Goal: Task Accomplishment & Management: Use online tool/utility

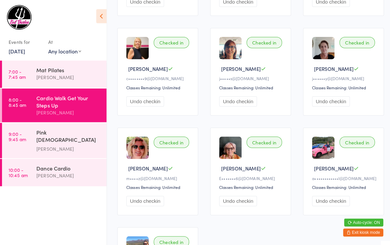
scroll to position [348, 0]
click at [55, 135] on div "Pink [DEMOGRAPHIC_DATA] Strength" at bounding box center [68, 136] width 64 height 16
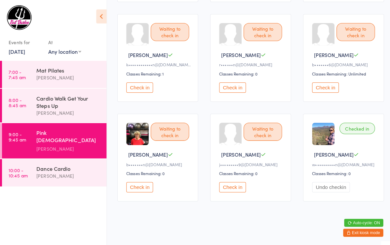
scroll to position [369, 0]
click at [229, 187] on button "Check in" at bounding box center [230, 185] width 26 height 10
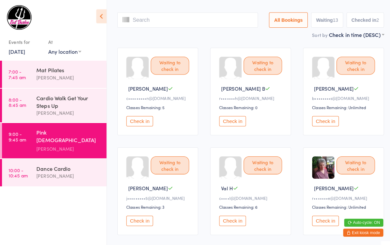
scroll to position [32, 0]
click at [239, 222] on button "Check in" at bounding box center [230, 218] width 26 height 10
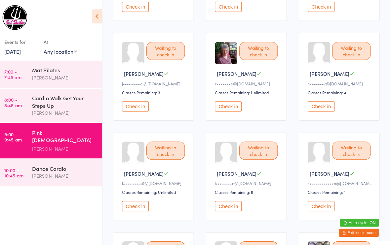
scroll to position [144, 0]
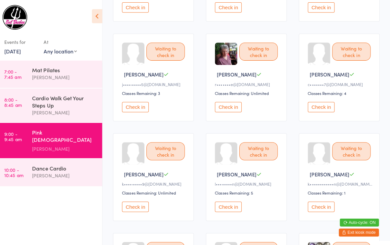
click at [141, 110] on button "Check in" at bounding box center [138, 106] width 26 height 10
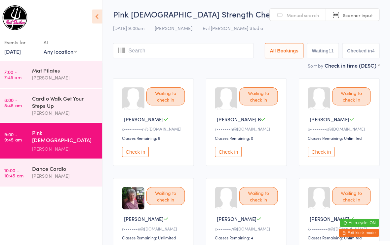
scroll to position [0, 0]
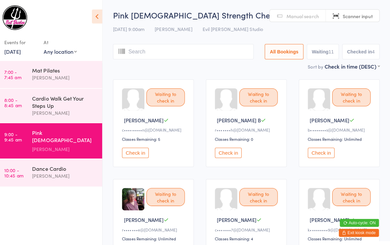
click at [165, 195] on div "Waiting to check in" at bounding box center [168, 195] width 38 height 18
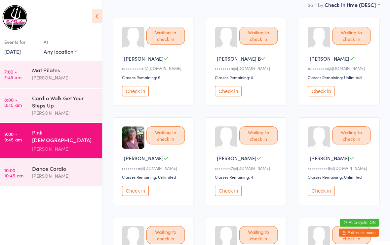
scroll to position [61, 0]
click at [132, 194] on button "Check in" at bounding box center [138, 189] width 26 height 10
click at [135, 94] on button "Check in" at bounding box center [138, 90] width 26 height 10
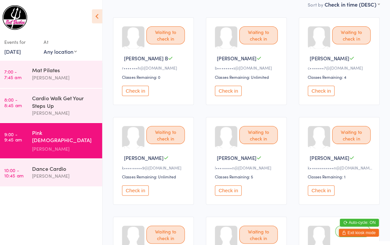
click at [224, 93] on button "Check in" at bounding box center [230, 90] width 26 height 10
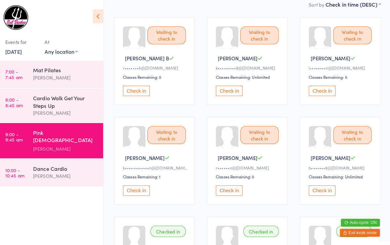
click at [221, 92] on button "Check in" at bounding box center [230, 90] width 26 height 10
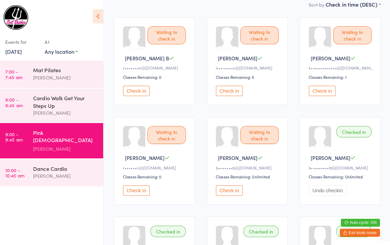
click at [133, 95] on button "Check in" at bounding box center [138, 90] width 26 height 10
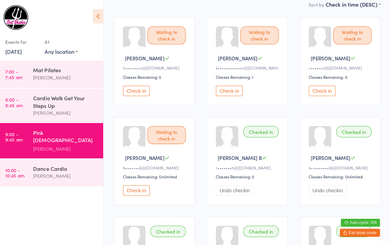
click at [135, 193] on button "Check in" at bounding box center [138, 189] width 26 height 10
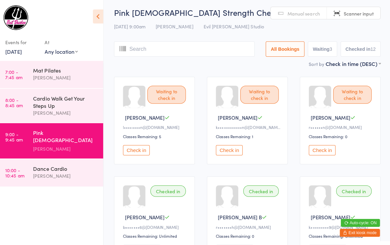
scroll to position [0, 0]
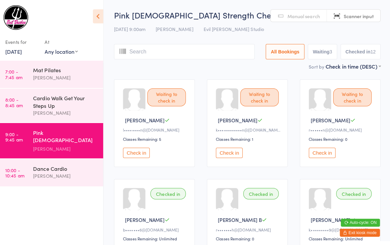
click at [320, 154] on button "Check in" at bounding box center [322, 151] width 26 height 10
click at [134, 157] on button "Check in" at bounding box center [138, 151] width 26 height 10
